Goal: Task Accomplishment & Management: Manage account settings

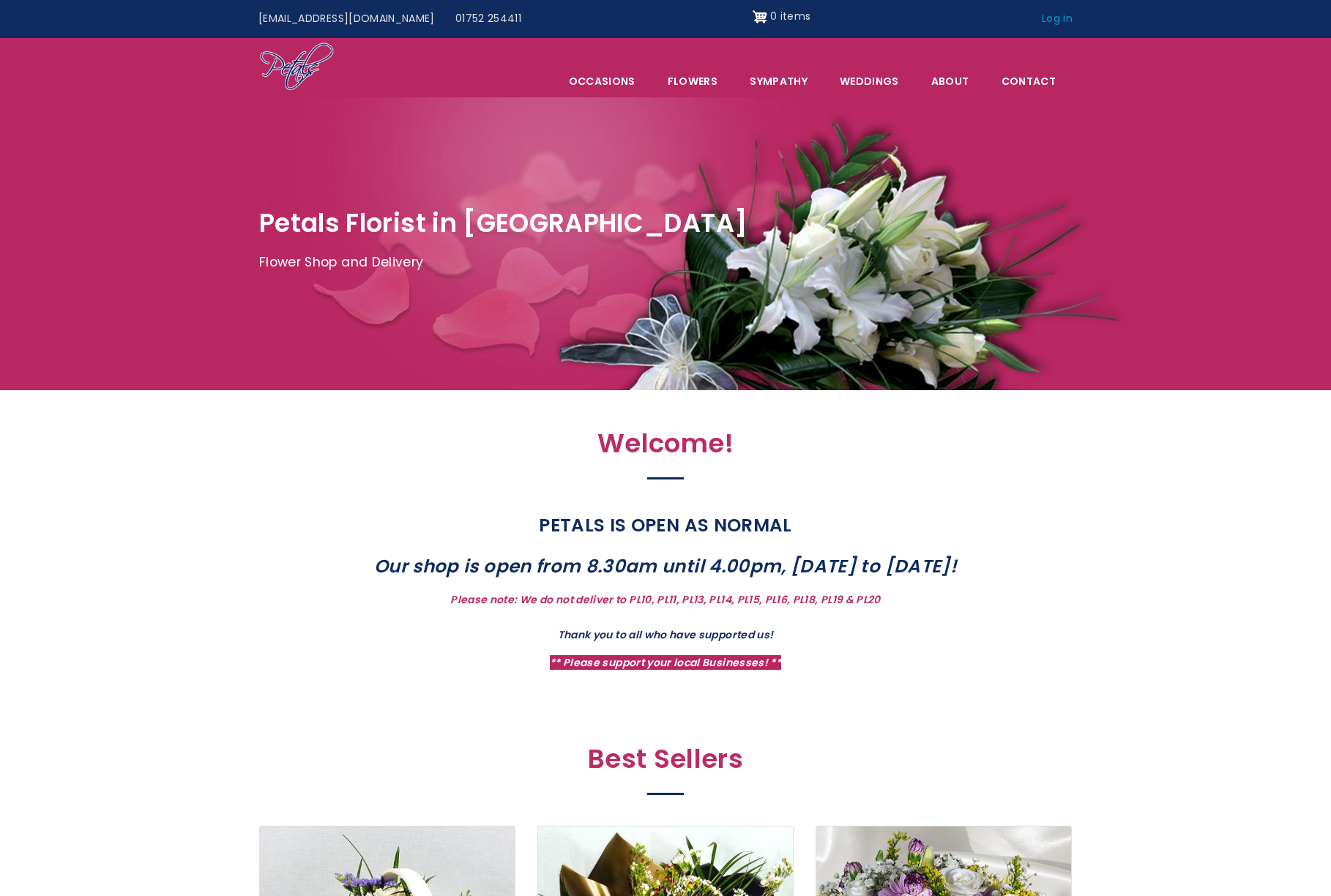
click at [1061, 19] on link "Log in" at bounding box center [1057, 18] width 51 height 28
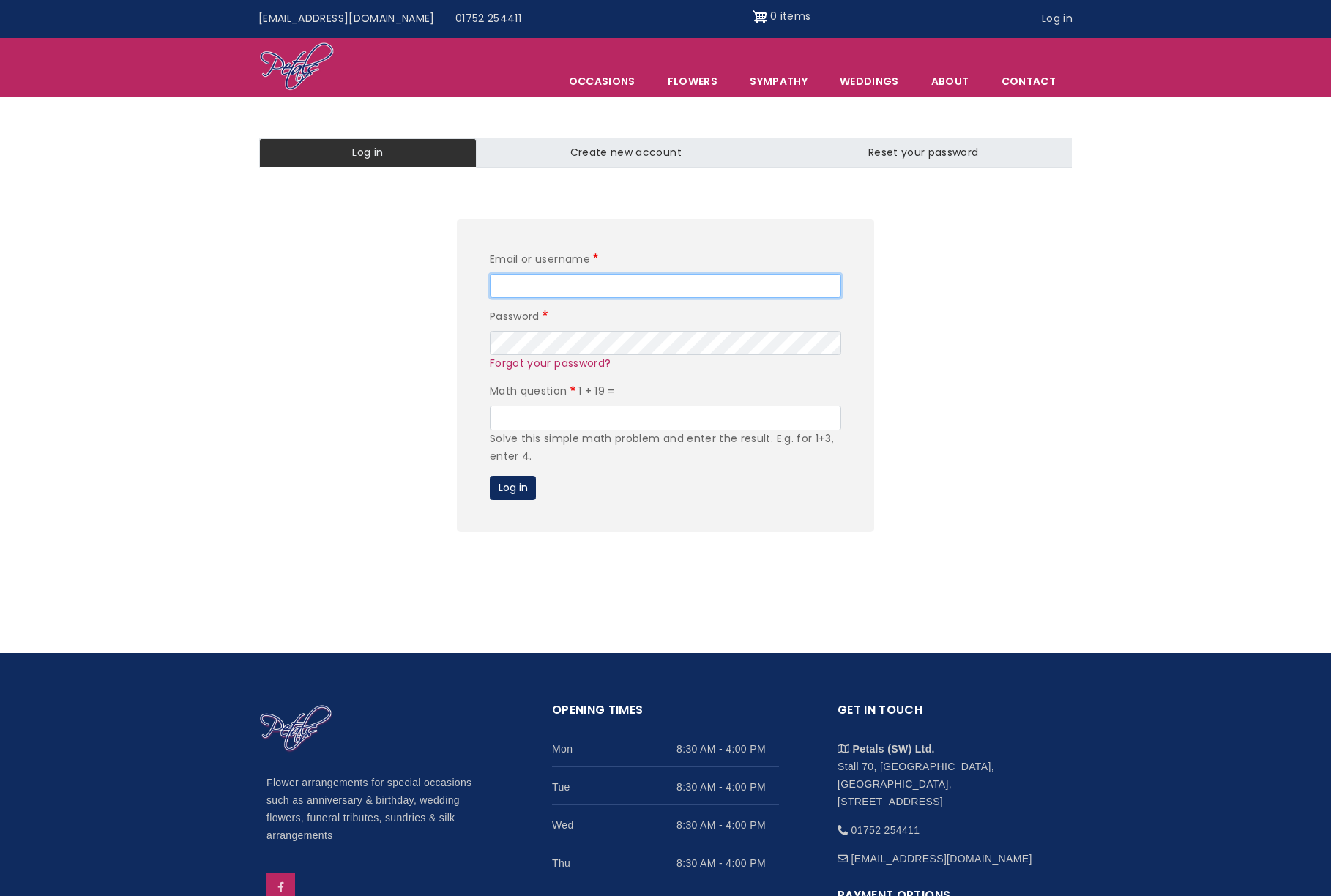
type input "admin"
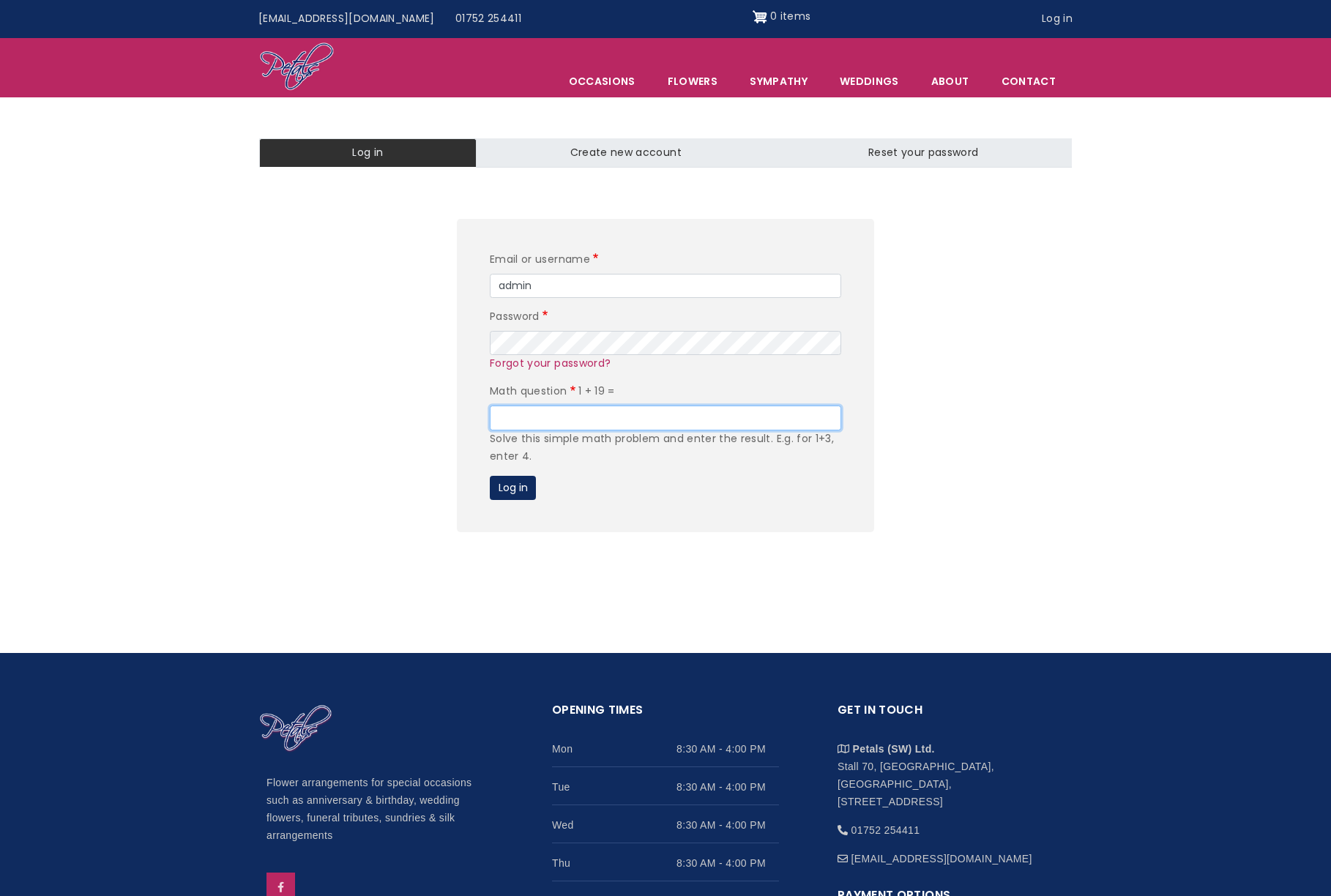
click at [563, 416] on input "Math question" at bounding box center [666, 418] width 352 height 25
type input "20"
click at [519, 488] on button "Log in" at bounding box center [513, 488] width 46 height 25
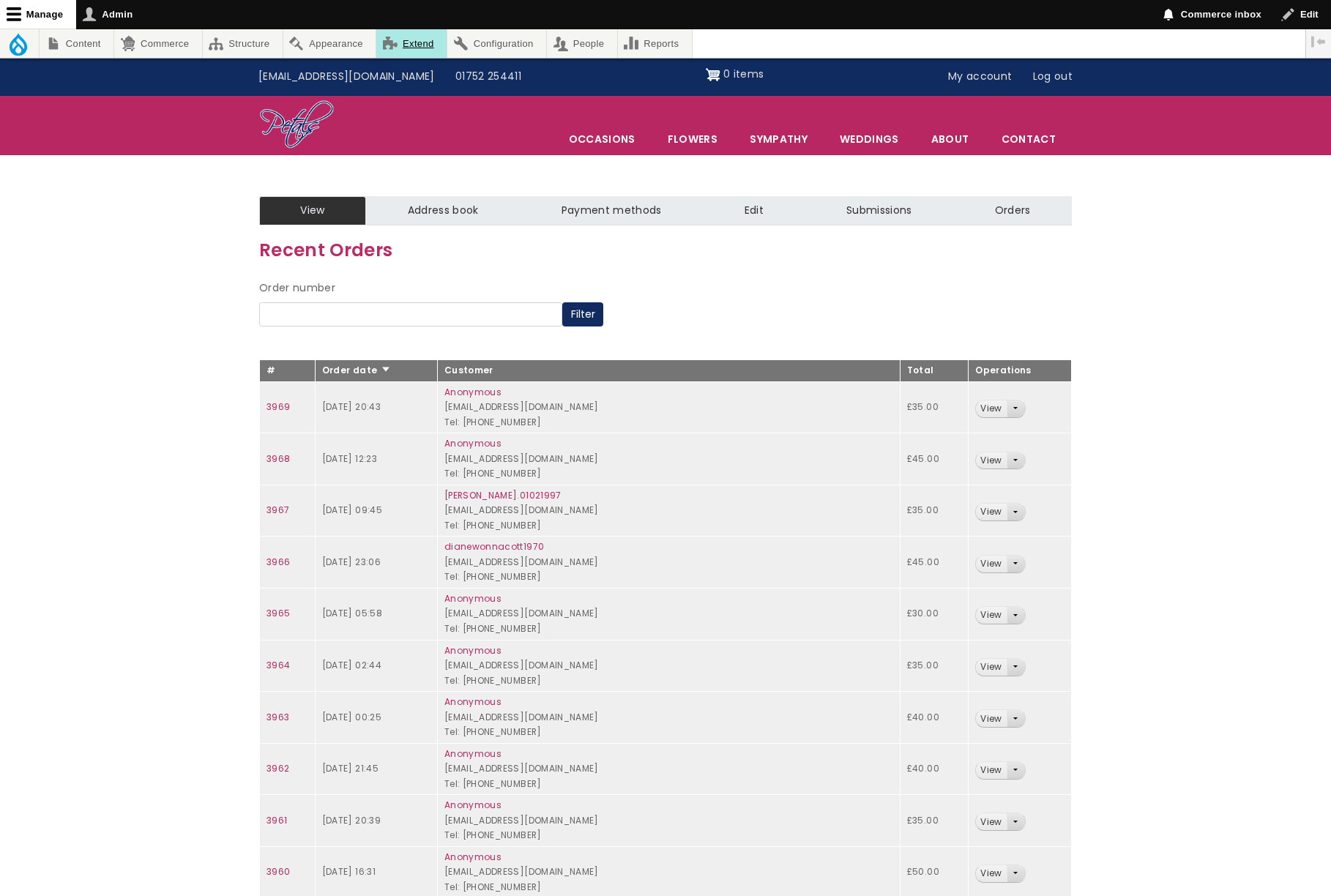
click at [434, 46] on link "Extend" at bounding box center [412, 43] width 71 height 28
